Goal: Navigation & Orientation: Find specific page/section

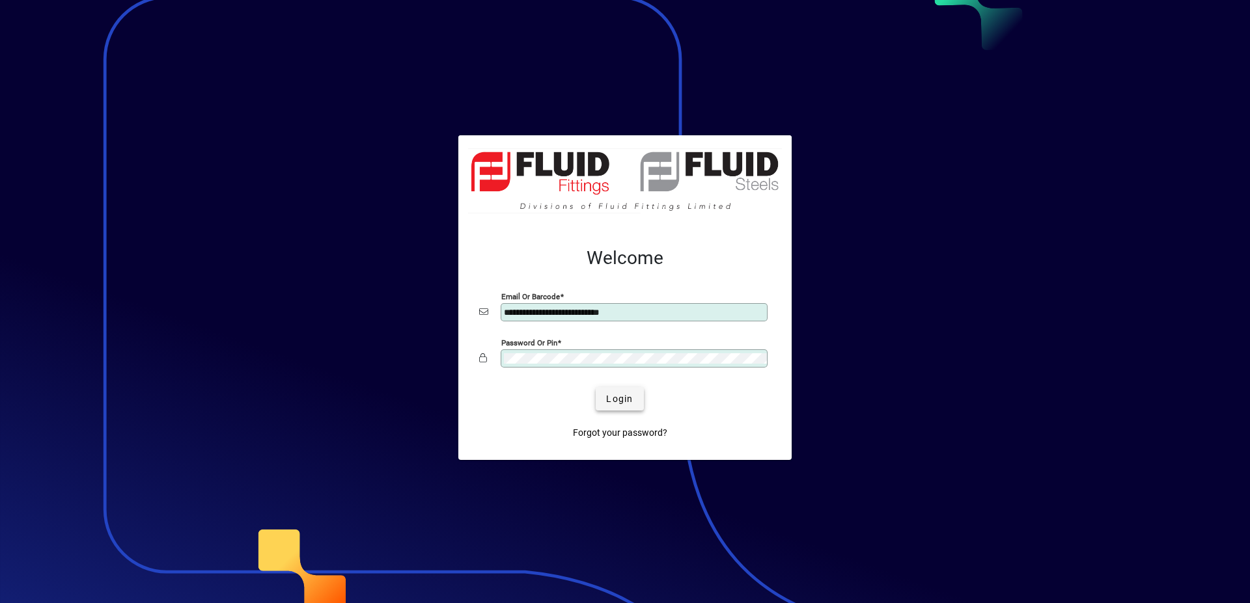
type input "**********"
click at [632, 394] on span "Login" at bounding box center [619, 400] width 27 height 14
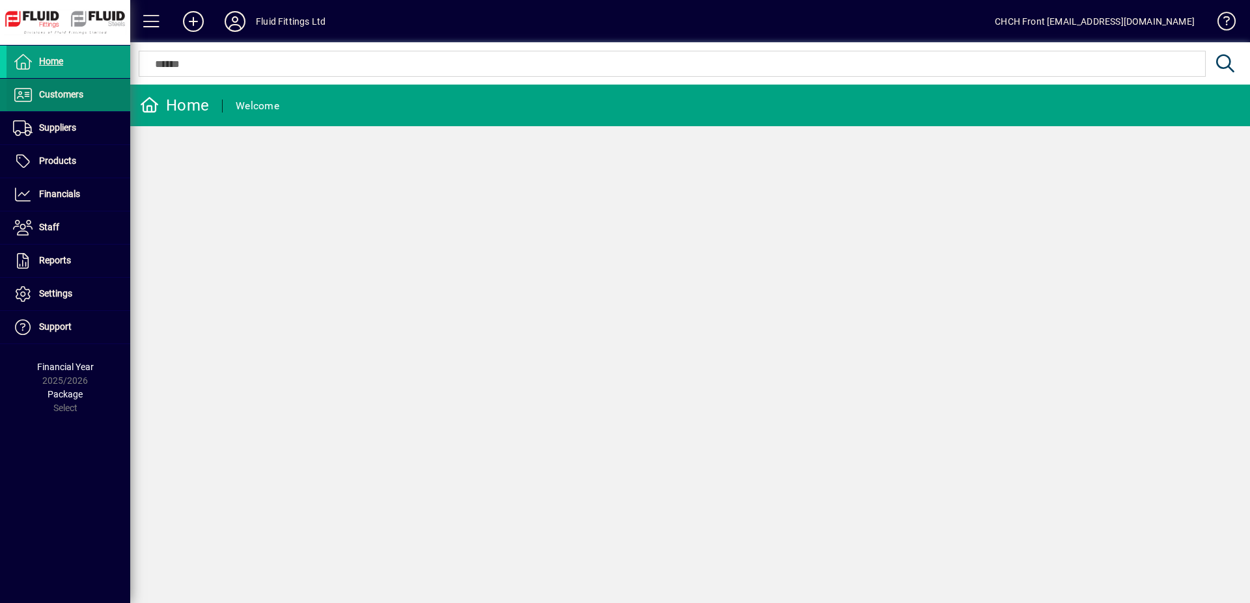
click at [105, 102] on span at bounding box center [69, 94] width 124 height 31
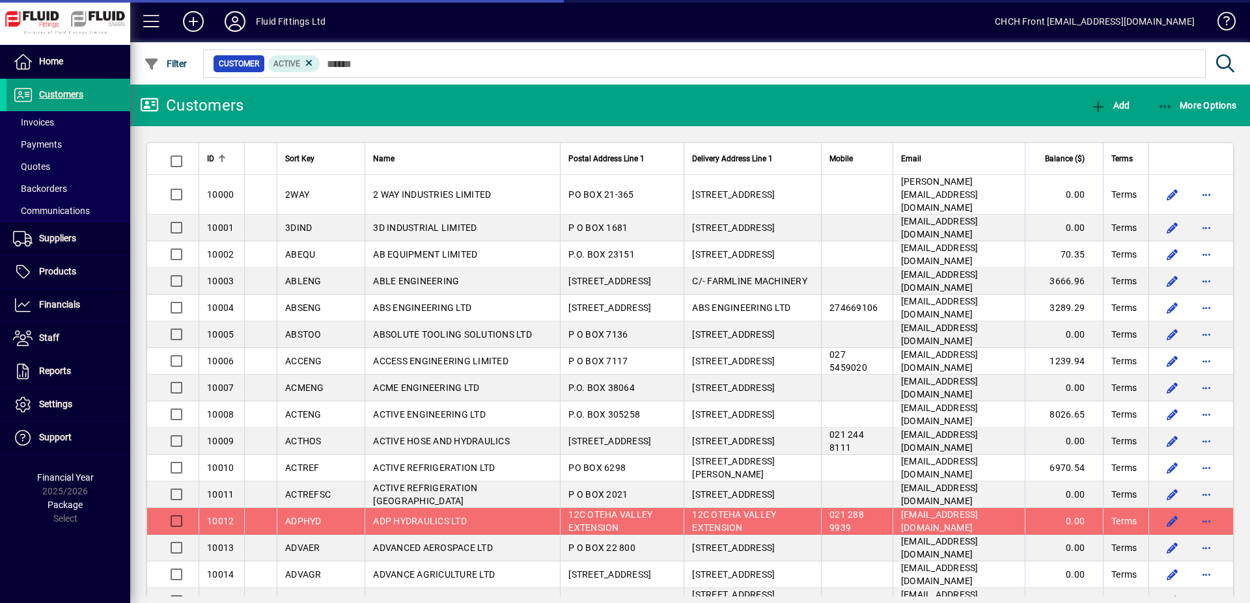
click at [304, 120] on mat-toolbar-row "Customers Add More Options" at bounding box center [690, 106] width 1120 height 42
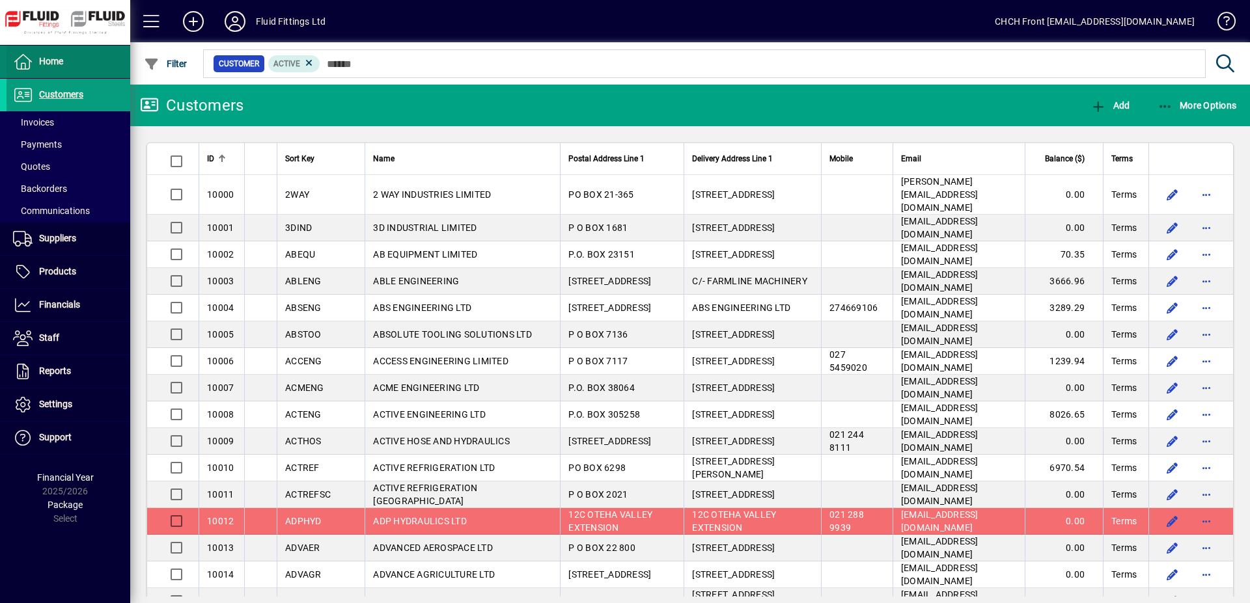
click at [80, 63] on span at bounding box center [69, 61] width 124 height 31
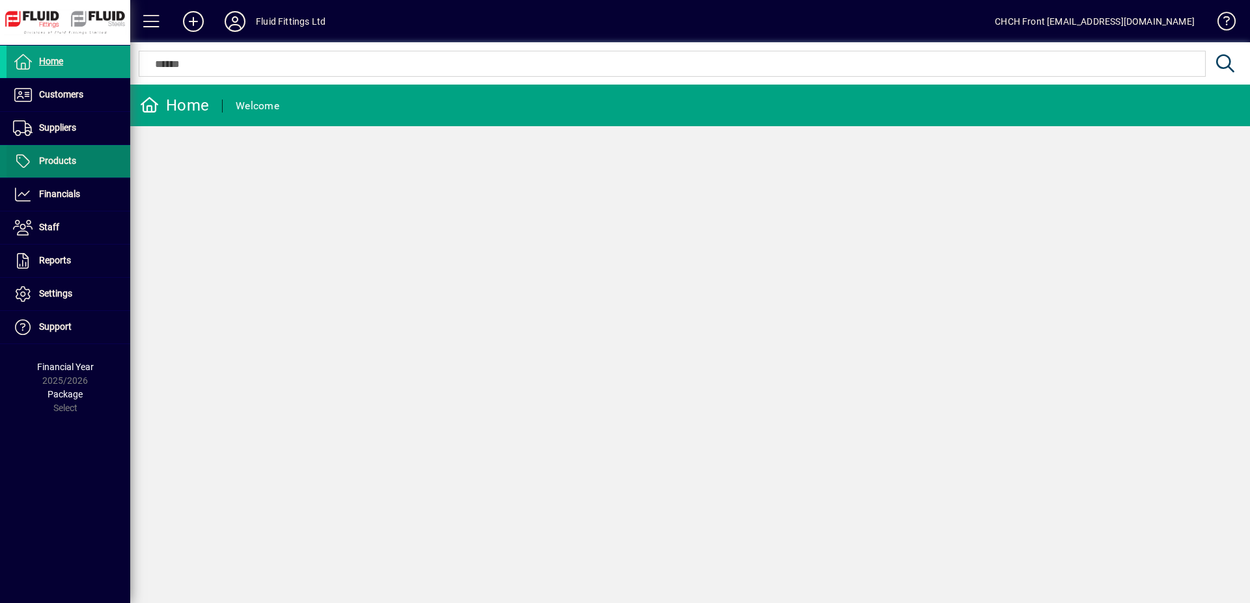
click at [84, 170] on span at bounding box center [69, 161] width 124 height 31
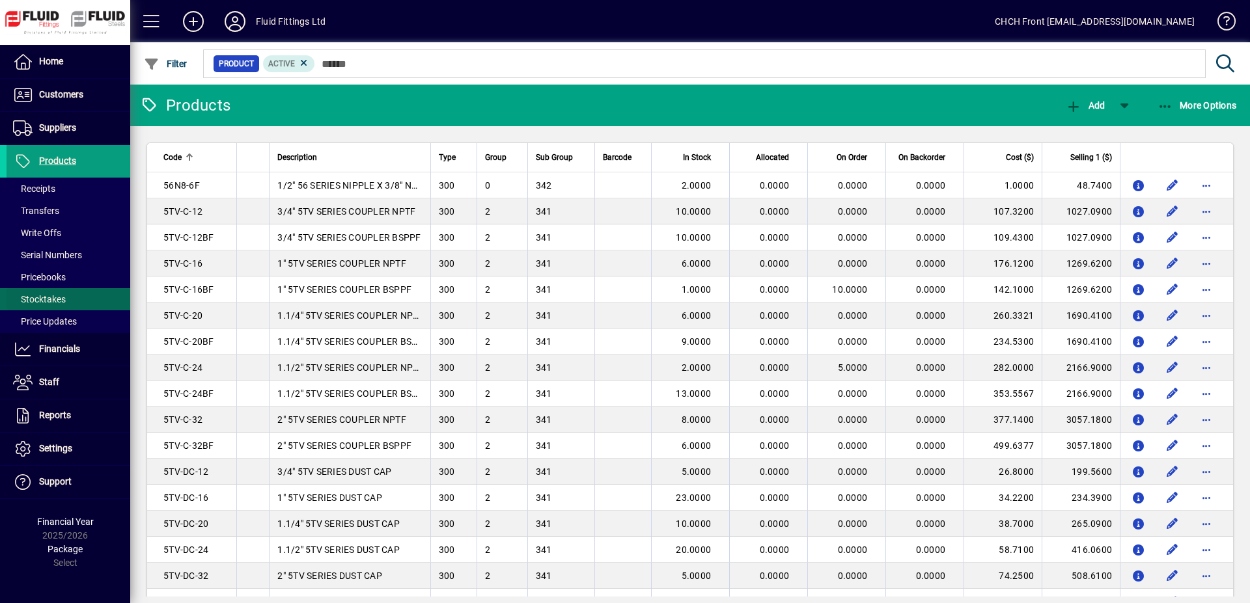
click at [77, 294] on span at bounding box center [69, 299] width 124 height 31
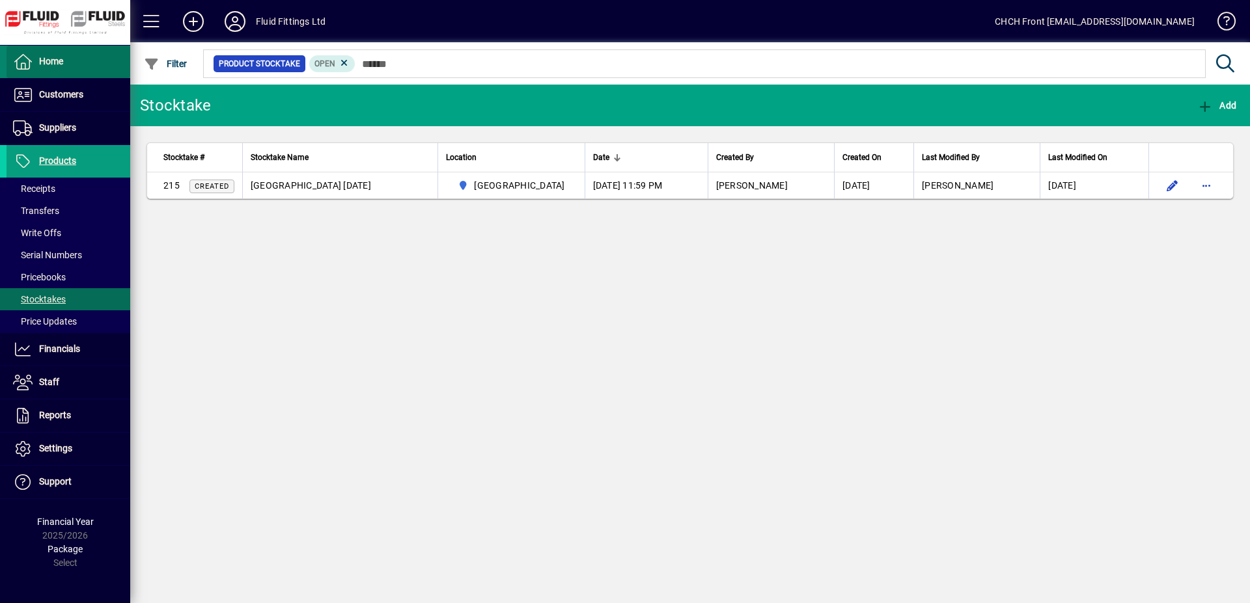
click at [56, 62] on span "Home" at bounding box center [51, 61] width 24 height 10
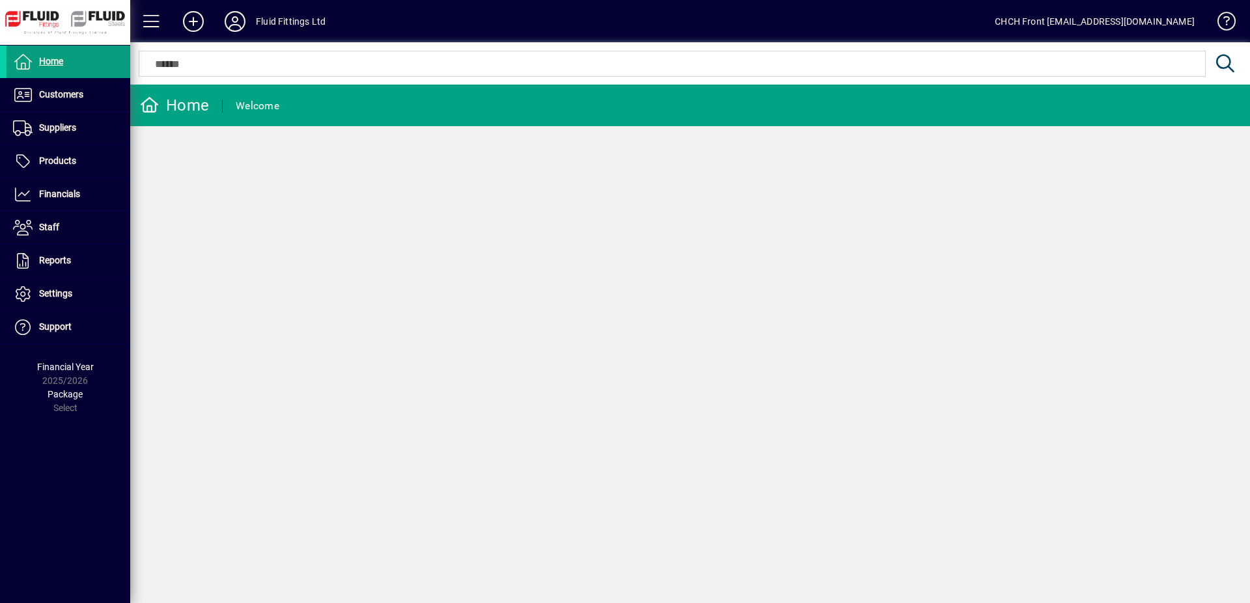
click at [298, 100] on mat-toolbar-row "Home Welcome" at bounding box center [690, 106] width 1120 height 42
click at [123, 91] on span at bounding box center [69, 94] width 124 height 31
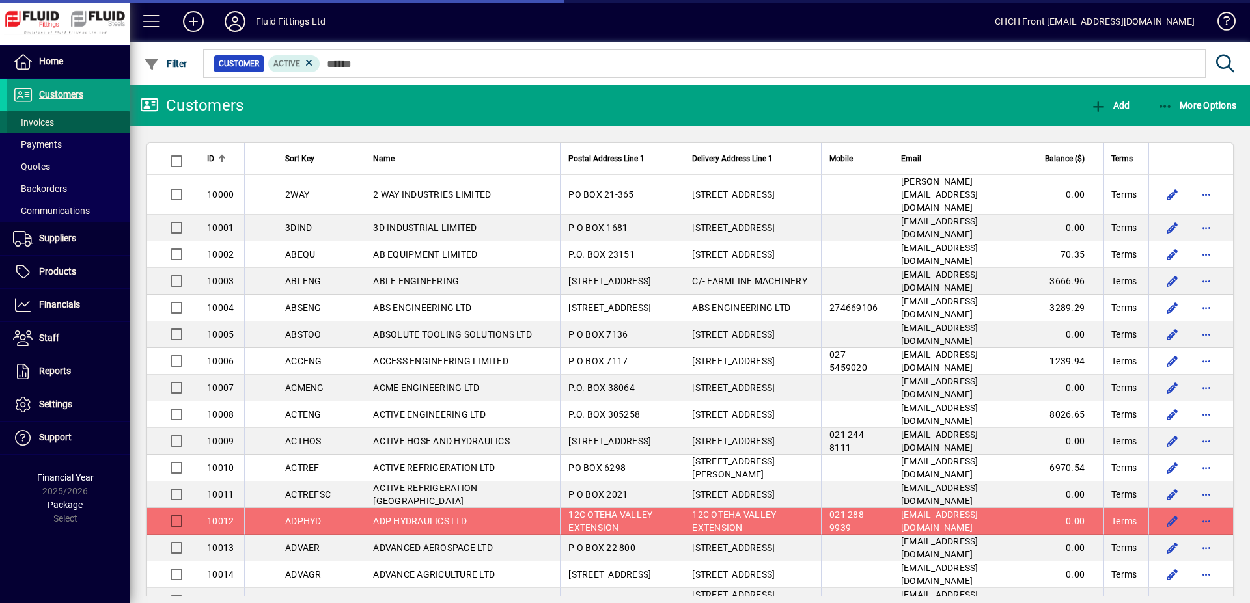
click at [94, 113] on span at bounding box center [69, 122] width 124 height 31
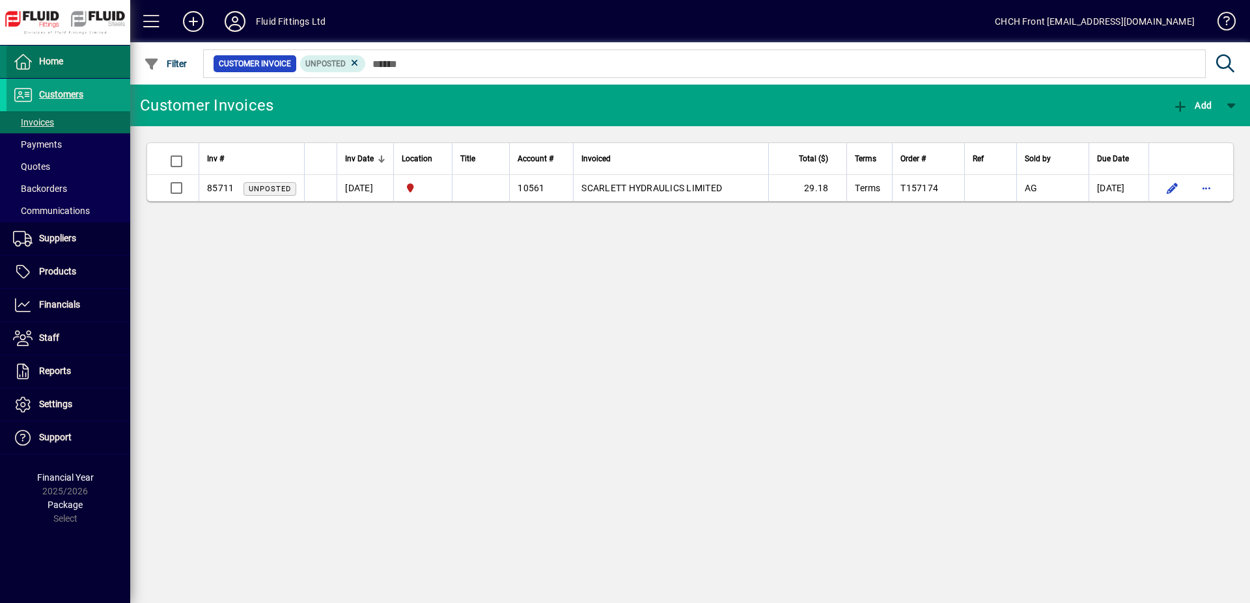
click at [94, 62] on span at bounding box center [69, 61] width 124 height 31
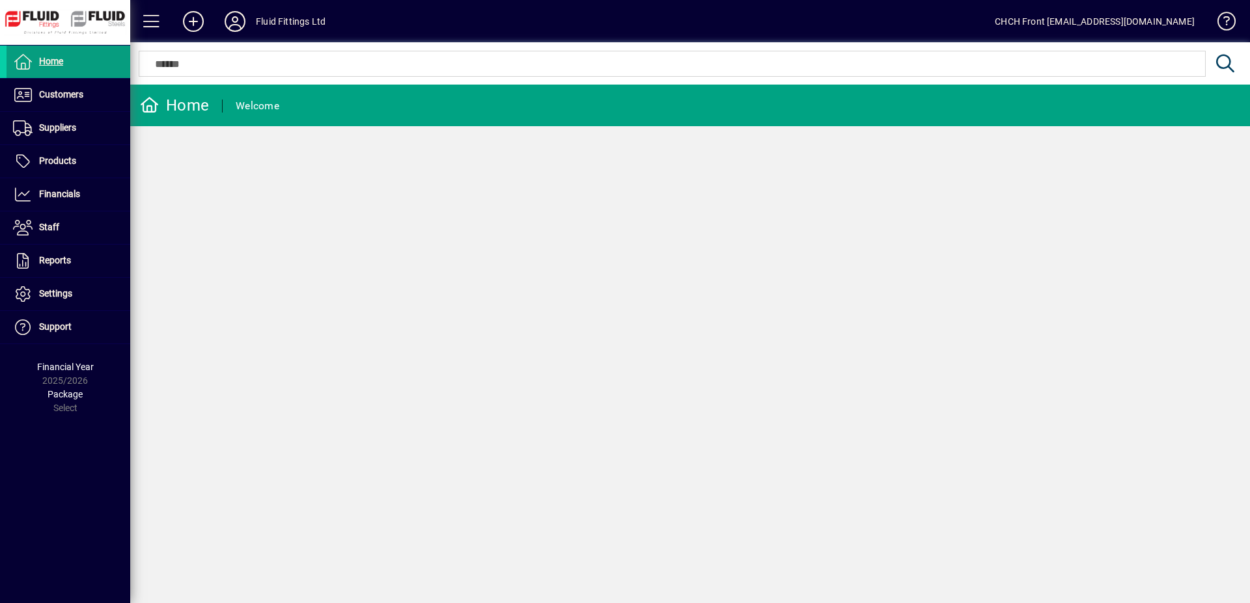
click at [519, 109] on mat-toolbar-row "Home Welcome" at bounding box center [690, 106] width 1120 height 42
click at [98, 95] on span at bounding box center [69, 94] width 124 height 31
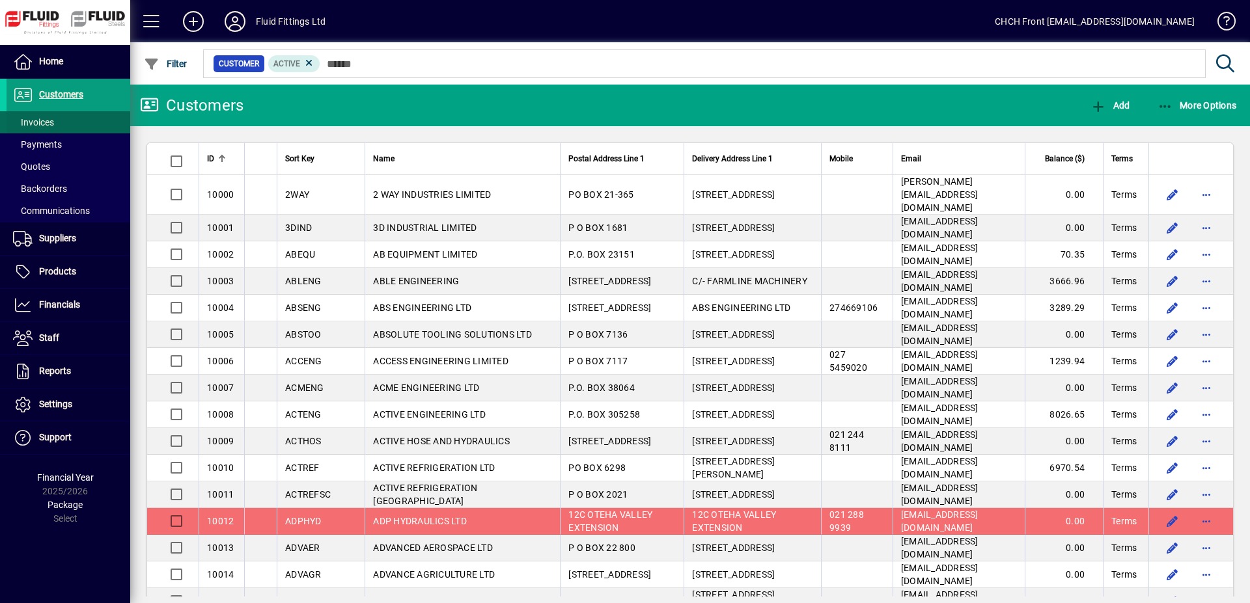
click at [89, 123] on span at bounding box center [69, 122] width 124 height 31
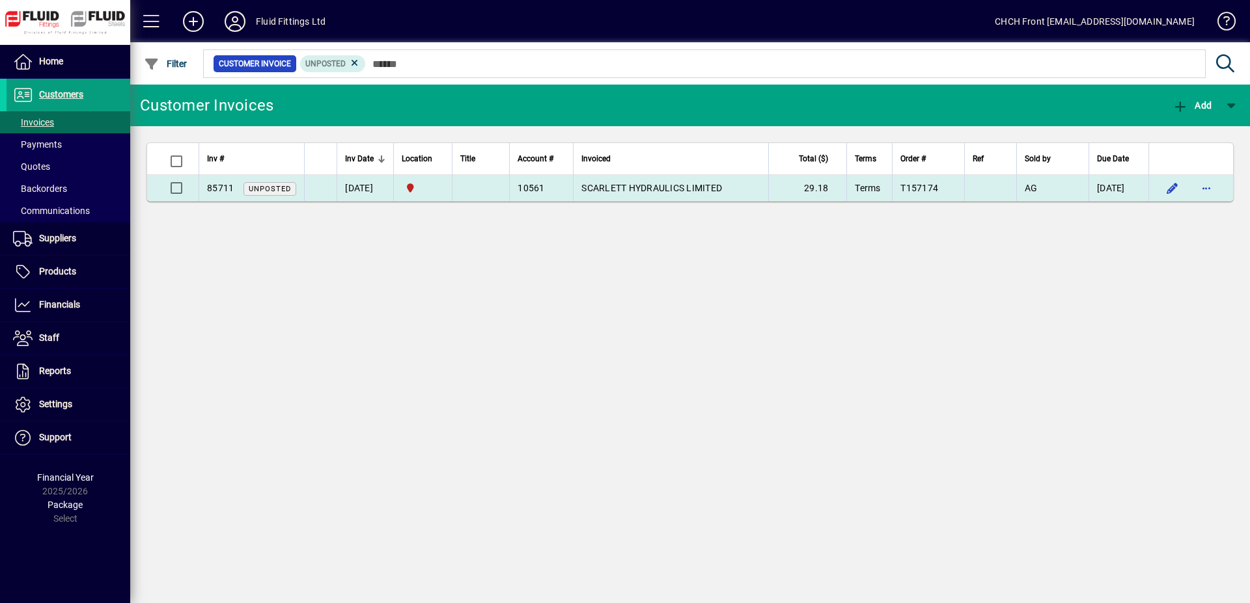
click at [639, 192] on span "SCARLETT HYDRAULICS LIMITED" at bounding box center [651, 188] width 141 height 10
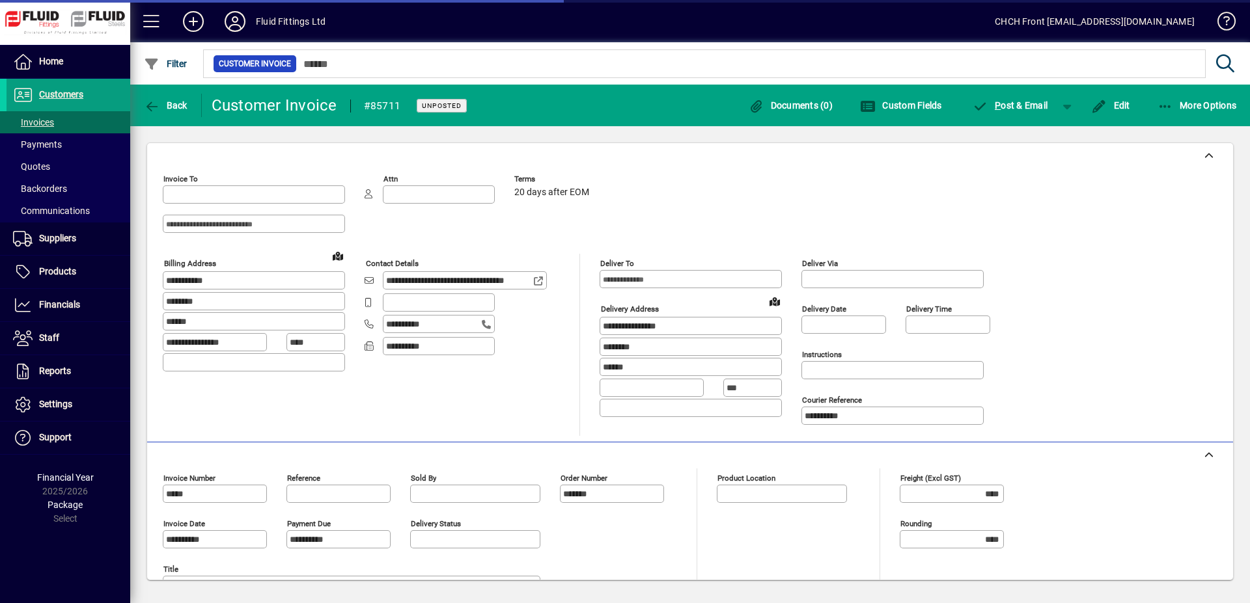
type input "**********"
type input "*********"
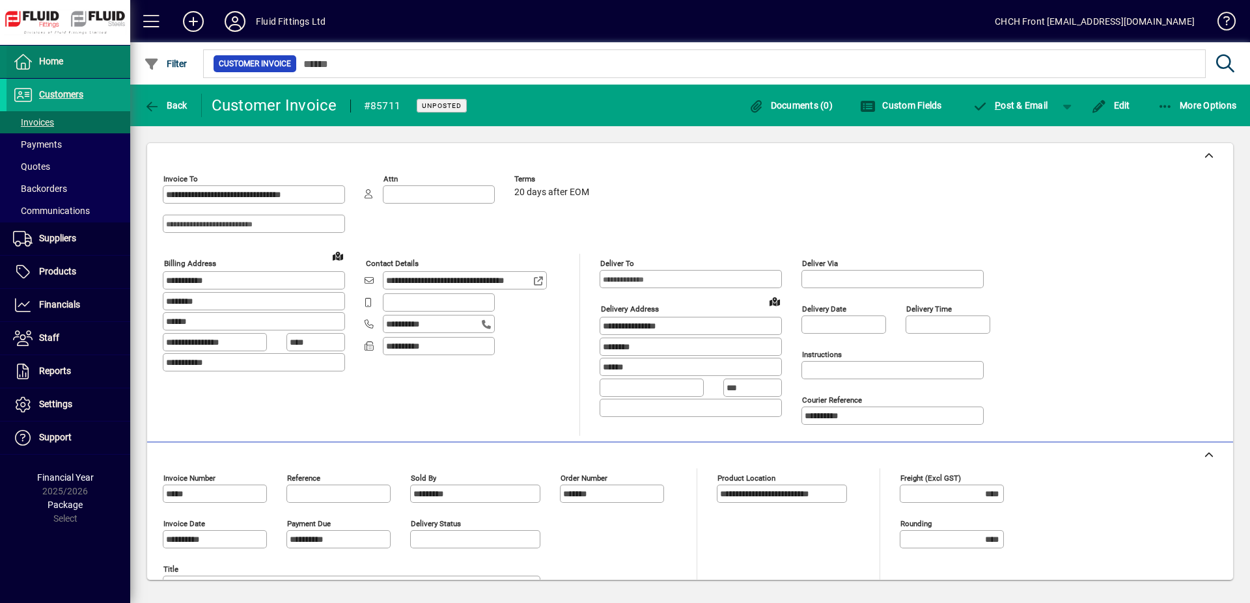
click at [98, 70] on span at bounding box center [69, 61] width 124 height 31
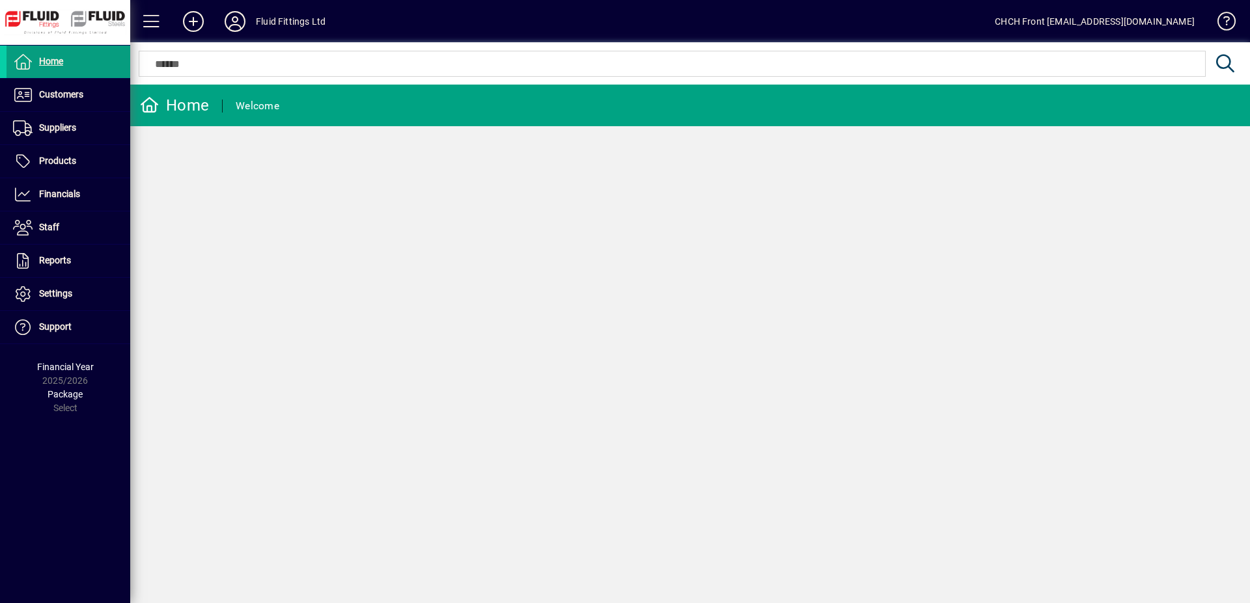
click at [381, 104] on mat-toolbar-row "Home Welcome" at bounding box center [690, 106] width 1120 height 42
click at [58, 57] on span "Home" at bounding box center [51, 61] width 24 height 10
click at [335, 102] on mat-toolbar-row "Home Welcome" at bounding box center [690, 106] width 1120 height 42
click at [107, 83] on span at bounding box center [69, 94] width 124 height 31
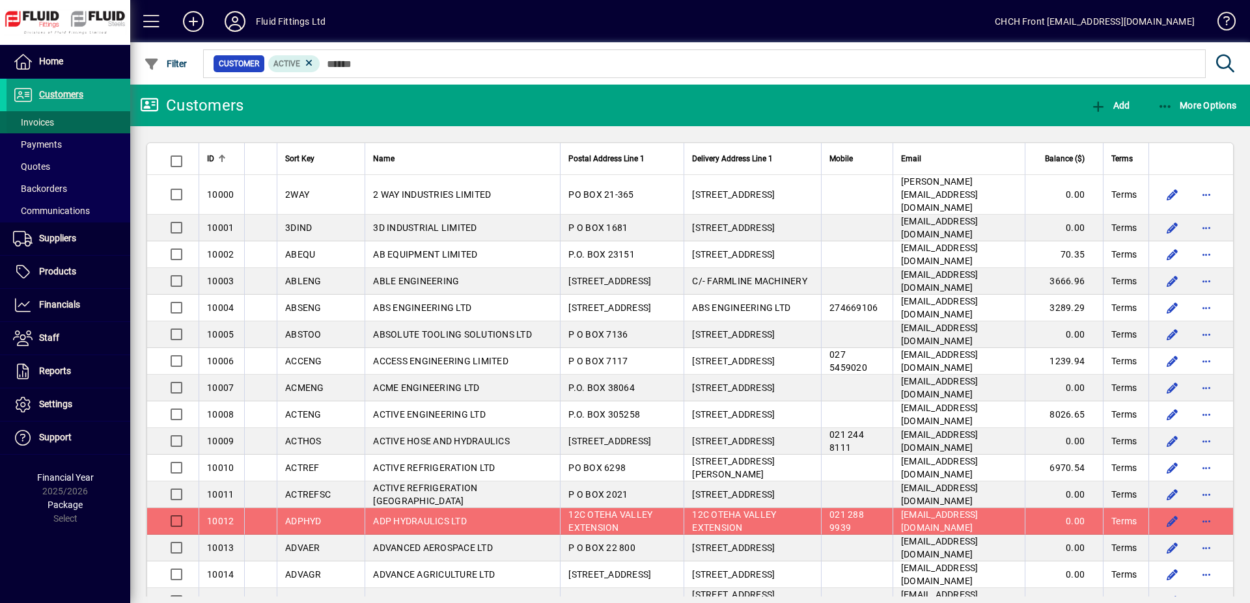
click at [83, 115] on span at bounding box center [69, 122] width 124 height 31
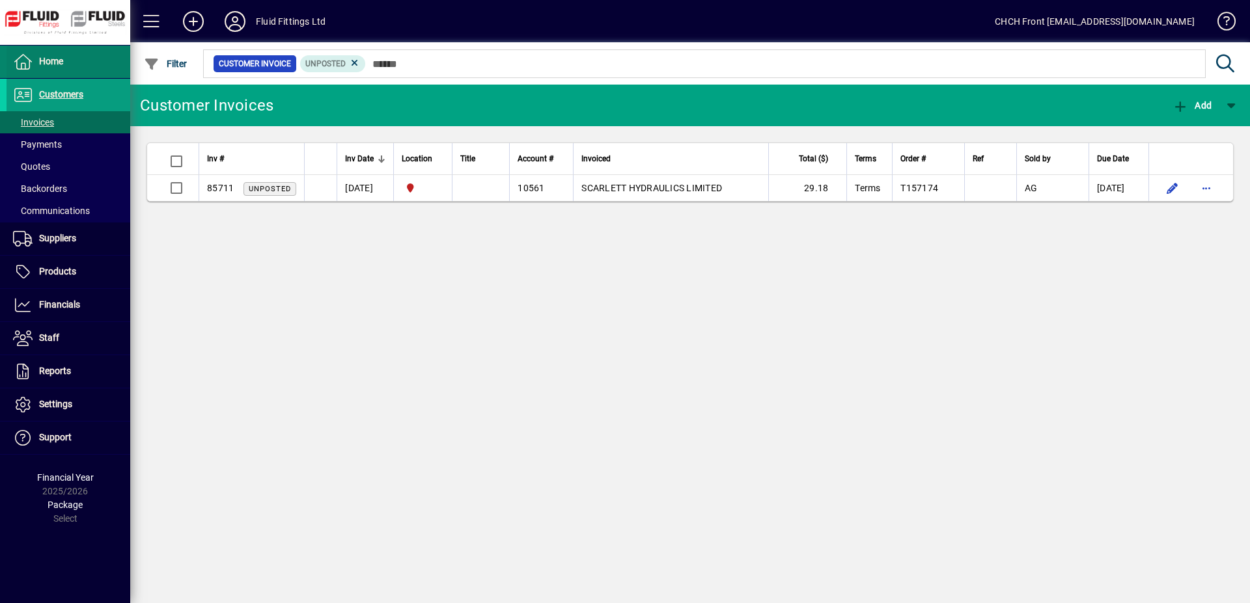
click at [83, 62] on span at bounding box center [69, 61] width 124 height 31
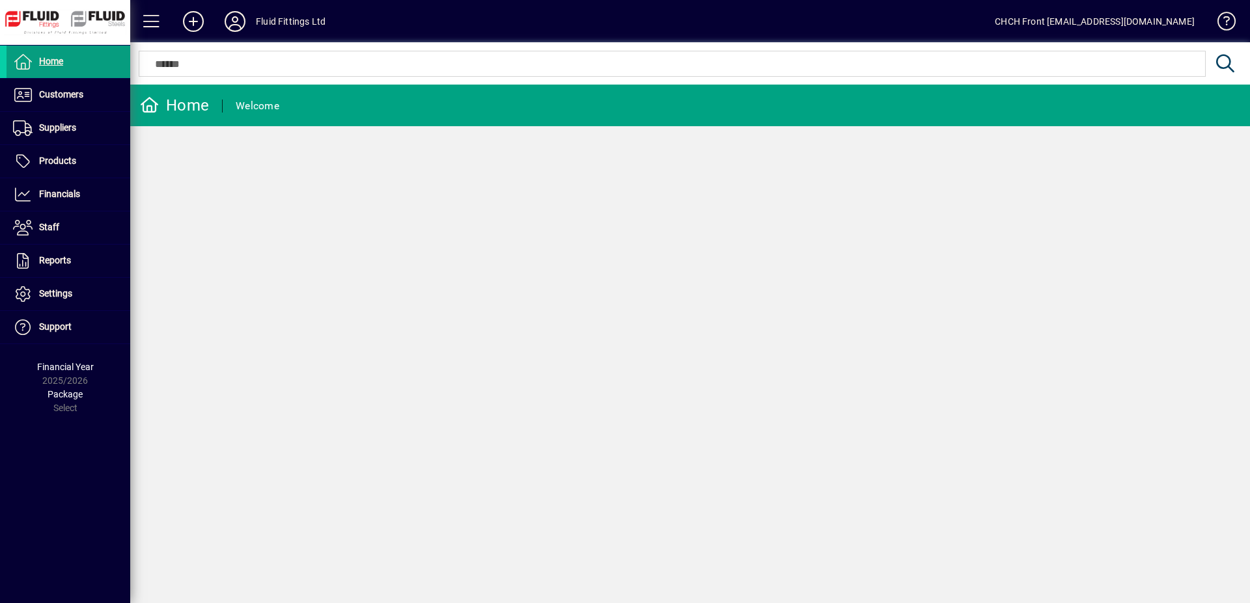
click at [309, 114] on mat-toolbar-row "Home Welcome" at bounding box center [690, 106] width 1120 height 42
click at [309, 113] on mat-toolbar-row "Home Welcome" at bounding box center [690, 106] width 1120 height 42
click at [403, 94] on mat-toolbar-row "Home Welcome" at bounding box center [690, 106] width 1120 height 42
click at [118, 57] on span at bounding box center [69, 61] width 124 height 31
click at [88, 152] on span at bounding box center [69, 161] width 124 height 31
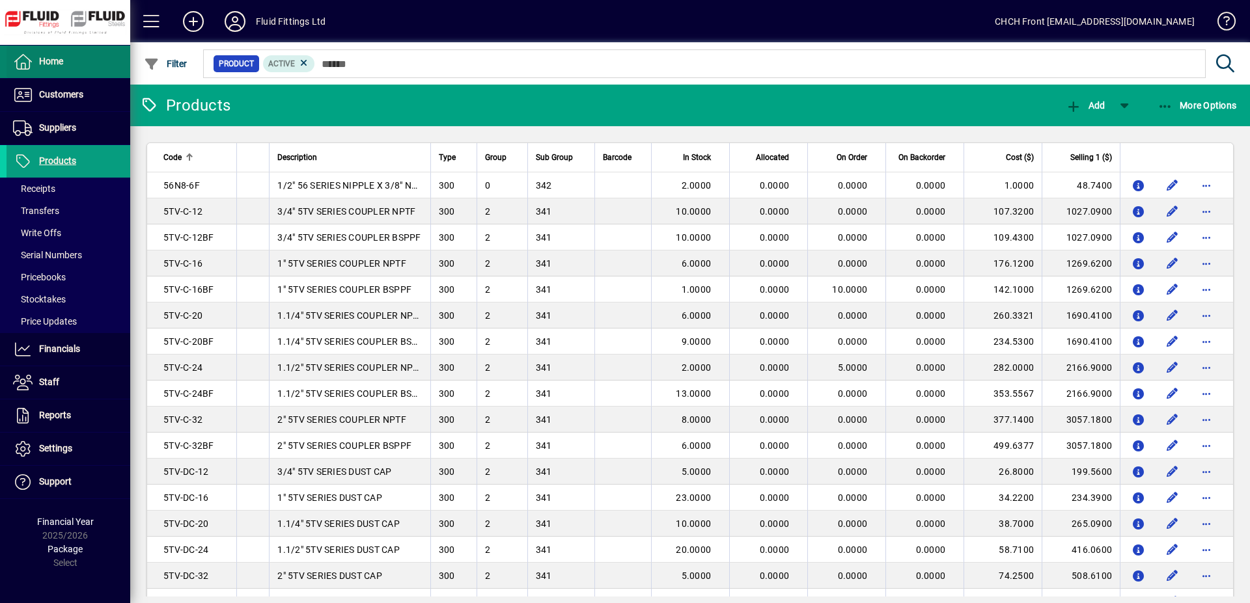
click at [79, 70] on span at bounding box center [69, 61] width 124 height 31
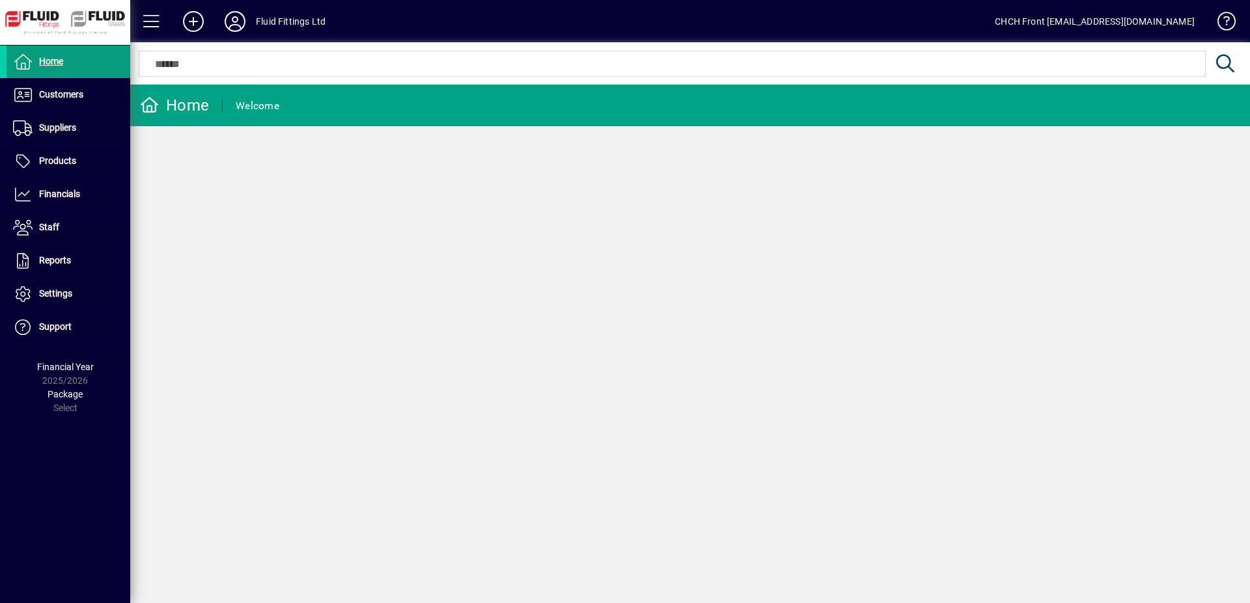
click at [332, 102] on mat-toolbar-row "Home Welcome" at bounding box center [690, 106] width 1120 height 42
